Goal: Task Accomplishment & Management: Complete application form

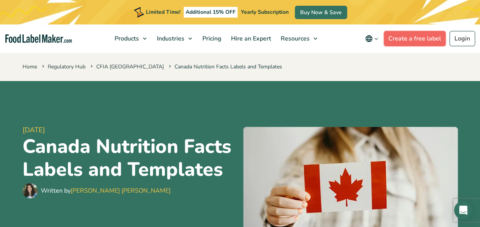
click at [400, 39] on link "Create a free label" at bounding box center [415, 38] width 62 height 15
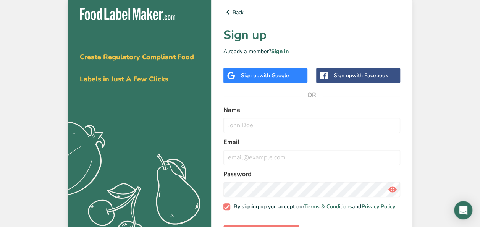
click at [360, 73] on span "with Facebook" at bounding box center [370, 75] width 36 height 7
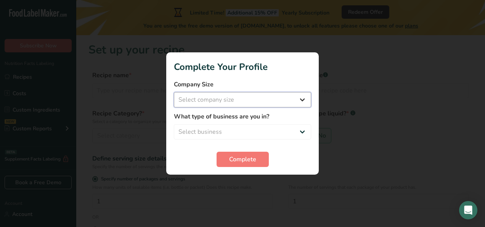
click at [242, 99] on select "Select company size Fewer than 10 Employees 10 to 50 Employees 51 to 500 Employ…" at bounding box center [242, 99] width 137 height 15
select select "2"
click at [174, 92] on select "Select company size Fewer than 10 Employees 10 to 50 Employees 51 to 500 Employ…" at bounding box center [242, 99] width 137 height 15
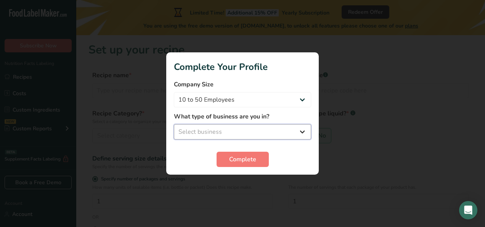
click at [229, 129] on select "Select business Packaged Food Manufacturer Restaurant & Cafe Bakery Meal Plans …" at bounding box center [242, 131] width 137 height 15
select select "3"
click at [174, 124] on select "Select business Packaged Food Manufacturer Restaurant & Cafe Bakery Meal Plans …" at bounding box center [242, 131] width 137 height 15
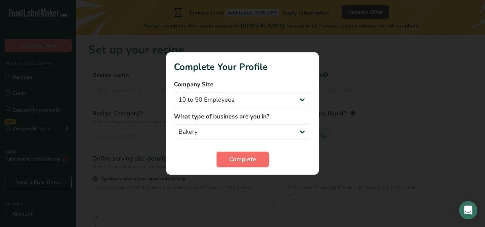
click at [249, 163] on span "Complete" at bounding box center [242, 159] width 27 height 9
